Goal: Transaction & Acquisition: Purchase product/service

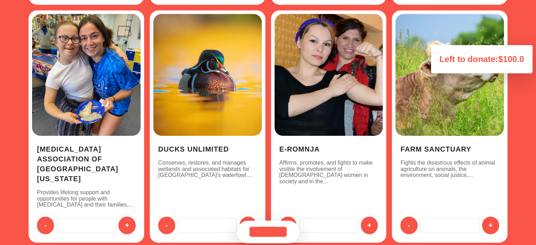
scroll to position [1058, 0]
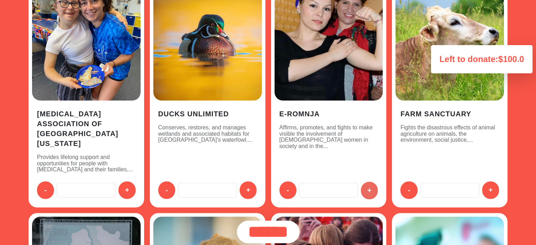
click at [366, 182] on button "+" at bounding box center [369, 191] width 17 height 18
type input "**"
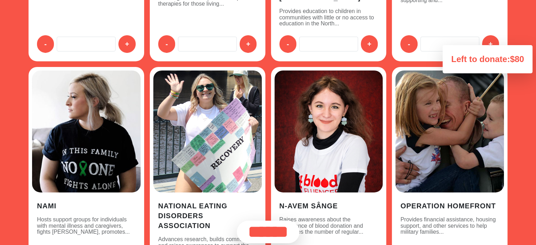
scroll to position [2398, 0]
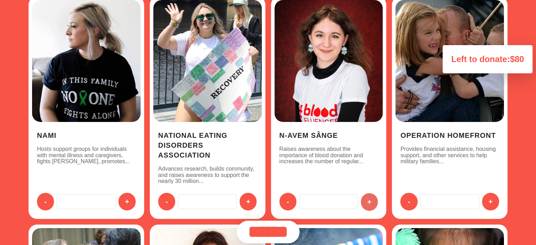
click at [368, 193] on button "+" at bounding box center [369, 202] width 17 height 18
click at [291, 193] on button "-" at bounding box center [288, 202] width 17 height 18
type input "*"
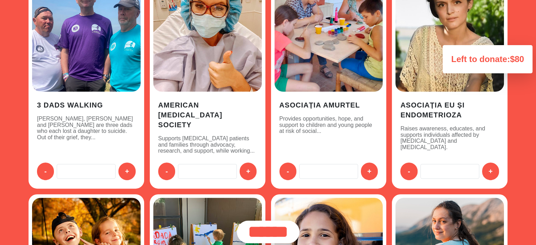
scroll to position [141, 0]
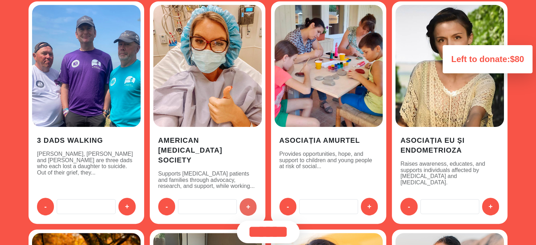
click at [246, 198] on button "+" at bounding box center [248, 207] width 17 height 18
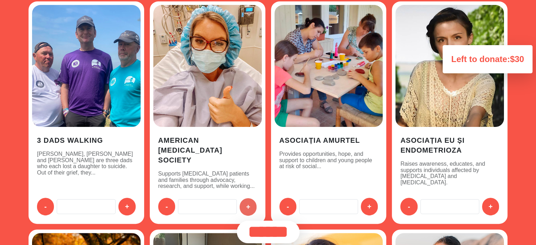
click at [246, 198] on button "+" at bounding box center [248, 207] width 17 height 18
type input "**"
click at [280, 231] on input "******" at bounding box center [268, 232] width 63 height 23
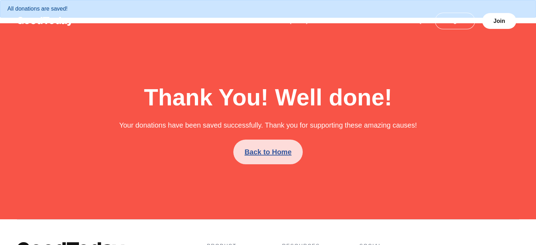
click at [265, 156] on link "Back to Home" at bounding box center [267, 152] width 69 height 25
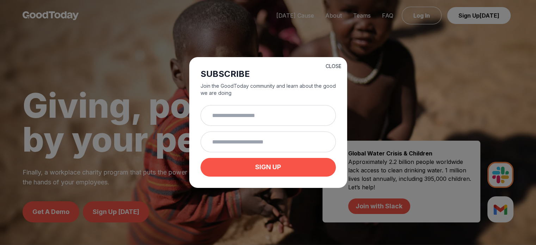
click at [330, 65] on button "CLOSE" at bounding box center [334, 66] width 16 height 7
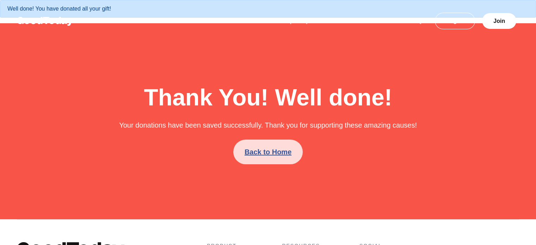
click at [276, 154] on link "Back to Home" at bounding box center [267, 152] width 69 height 25
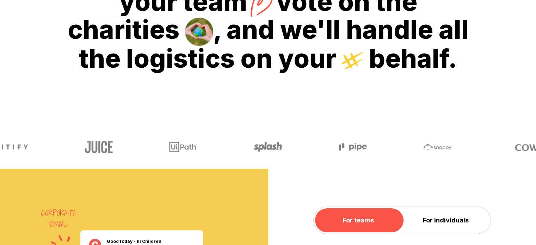
scroll to position [388, 0]
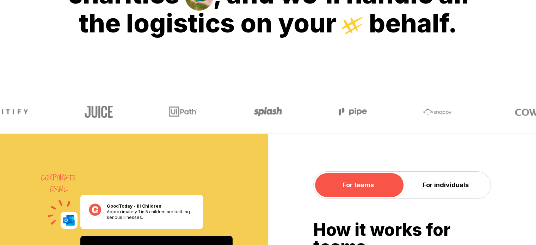
click at [177, 111] on img at bounding box center [183, 112] width 28 height 16
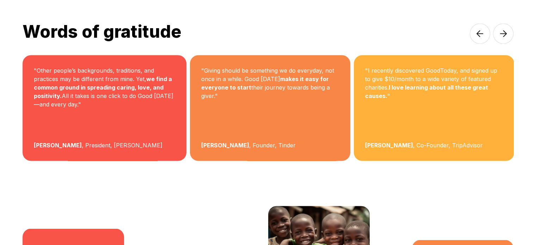
scroll to position [1023, 0]
